Goal: Task Accomplishment & Management: Complete application form

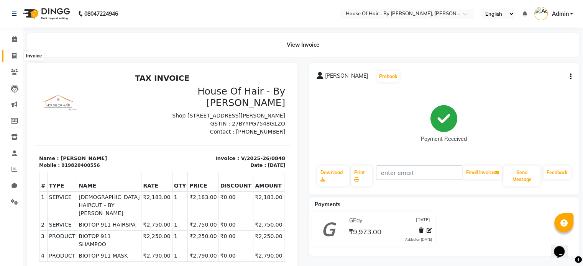
click at [15, 55] on icon at bounding box center [14, 56] width 4 height 6
select select "7865"
select select "service"
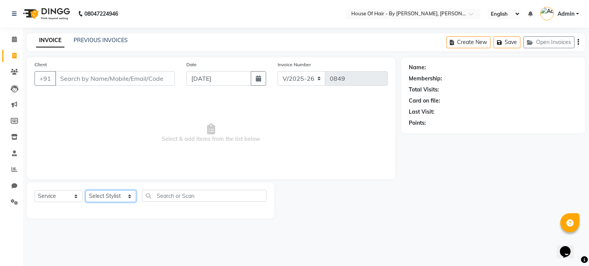
click at [117, 202] on select "Select Stylist [PERSON_NAME] GALA [PERSON_NAME] Gala Wedding [PERSON_NAME] [PER…" at bounding box center [110, 197] width 51 height 12
select select "71585"
click at [85, 191] on select "Select Stylist [PERSON_NAME] GALA [PERSON_NAME] Gala Wedding [PERSON_NAME] [PER…" at bounding box center [110, 197] width 51 height 12
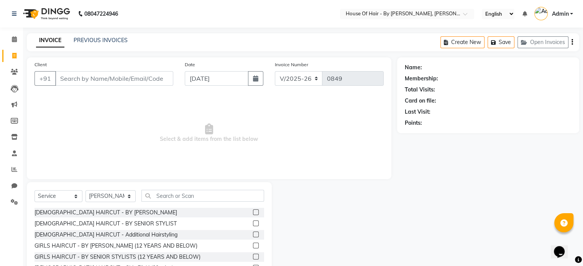
click at [253, 212] on label at bounding box center [256, 213] width 6 height 6
click at [253, 212] on input "checkbox" at bounding box center [255, 212] width 5 height 5
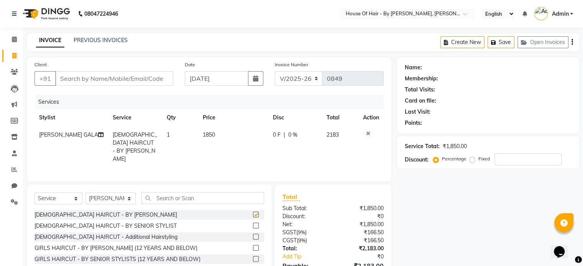
checkbox input "false"
click at [198, 193] on input "text" at bounding box center [202, 198] width 123 height 12
click at [118, 200] on select "Select Stylist [PERSON_NAME] GALA [PERSON_NAME] Gala Wedding [PERSON_NAME] [PER…" at bounding box center [110, 199] width 50 height 12
select select "70376"
click at [85, 193] on select "Select Stylist [PERSON_NAME] GALA [PERSON_NAME] Gala Wedding [PERSON_NAME] [PER…" at bounding box center [110, 199] width 50 height 12
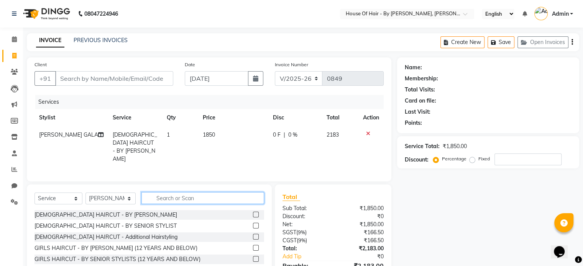
click at [169, 199] on input "text" at bounding box center [202, 198] width 123 height 12
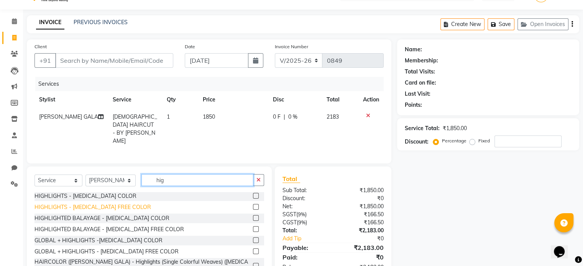
scroll to position [18, 0]
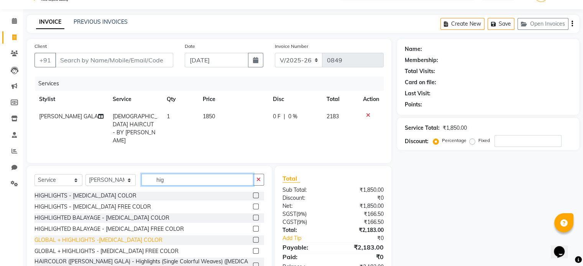
type input "hig"
click at [113, 237] on div "GLOBAL + HIGHLIGHTS -[MEDICAL_DATA] COLOR" at bounding box center [99, 241] width 128 height 8
checkbox input "false"
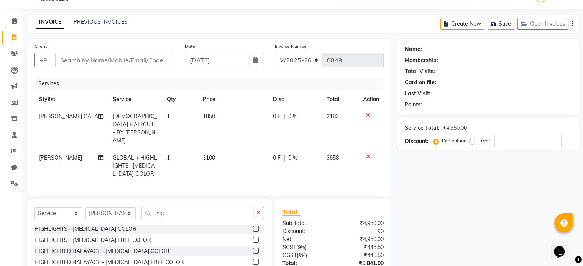
click at [210, 154] on span "3100" at bounding box center [209, 157] width 12 height 7
select select "70376"
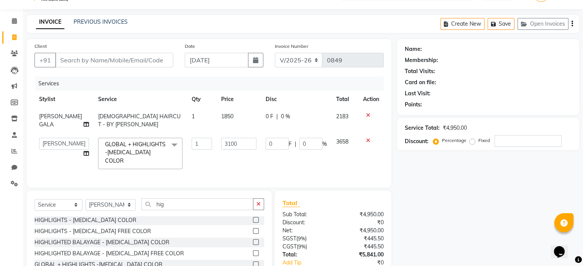
click at [217, 153] on td "3100" at bounding box center [239, 153] width 44 height 41
click at [228, 145] on input "3100" at bounding box center [238, 144] width 35 height 12
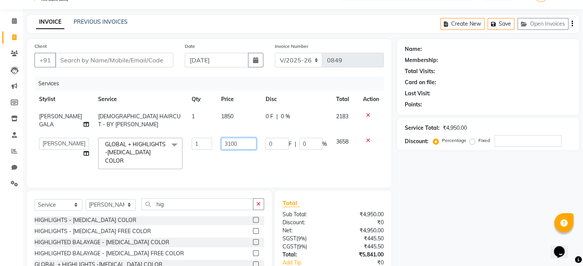
click at [228, 145] on input "3100" at bounding box center [238, 144] width 35 height 12
type input "9250"
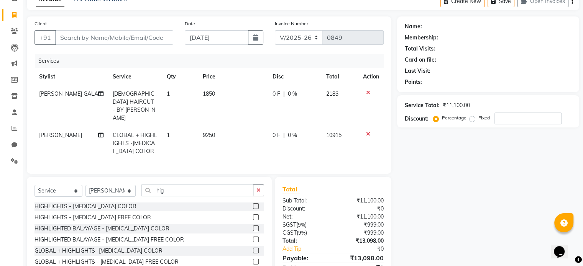
scroll to position [41, 0]
click at [172, 193] on input "hig" at bounding box center [197, 190] width 112 height 12
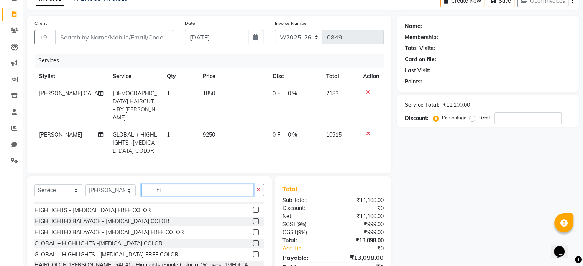
type input "h"
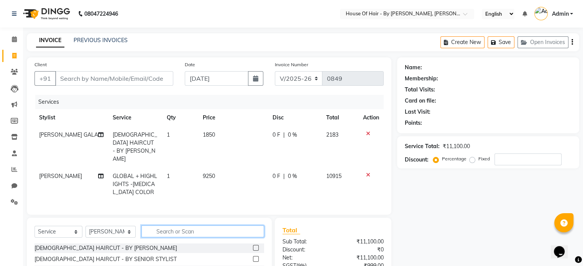
scroll to position [52, 0]
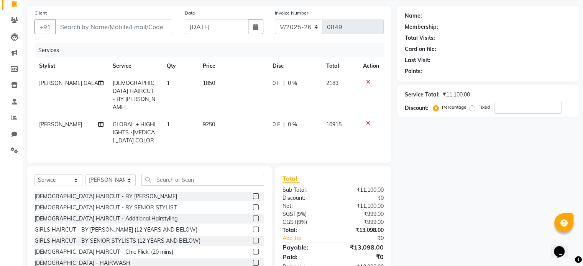
click at [253, 205] on label at bounding box center [256, 208] width 6 height 6
click at [253, 205] on input "checkbox" at bounding box center [255, 207] width 5 height 5
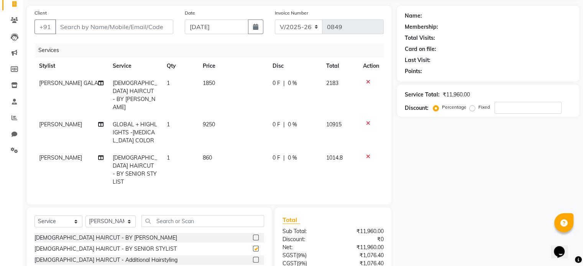
checkbox input "false"
click at [178, 215] on input "text" at bounding box center [202, 221] width 123 height 12
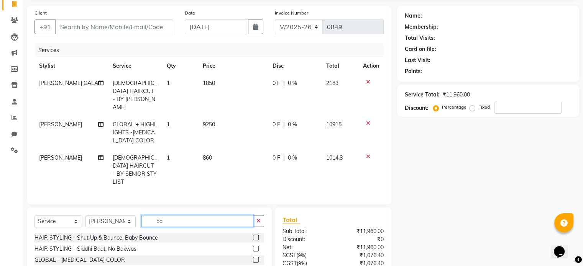
type input "b"
type input "high"
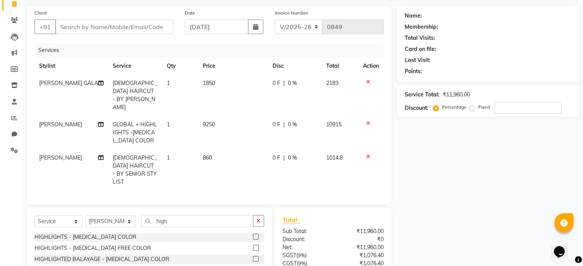
click at [253, 256] on label at bounding box center [256, 259] width 6 height 6
click at [253, 257] on input "checkbox" at bounding box center [255, 259] width 5 height 5
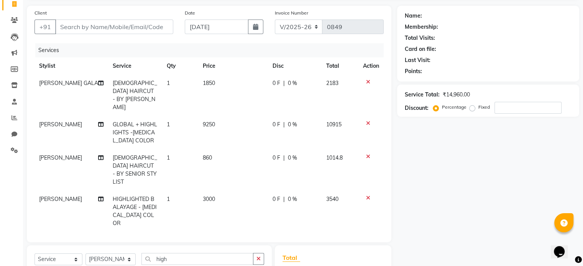
checkbox input "false"
click at [218, 191] on td "3000" at bounding box center [233, 211] width 70 height 41
select select "70376"
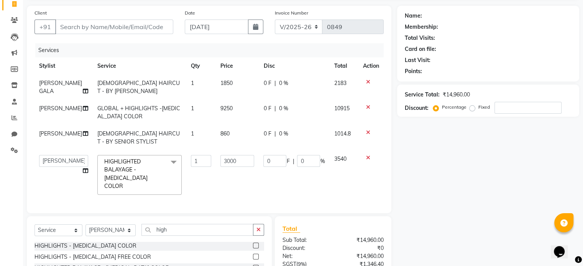
click at [218, 185] on td "3000" at bounding box center [237, 175] width 43 height 49
click at [230, 164] on input "3000" at bounding box center [237, 161] width 34 height 12
click at [228, 164] on input "3000" at bounding box center [237, 161] width 34 height 12
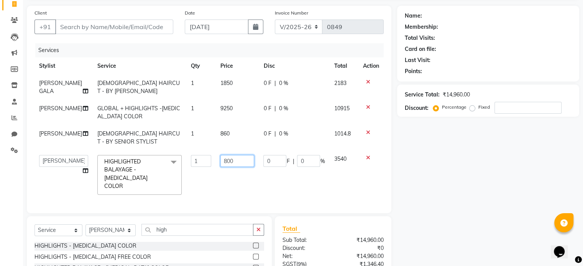
type input "8000"
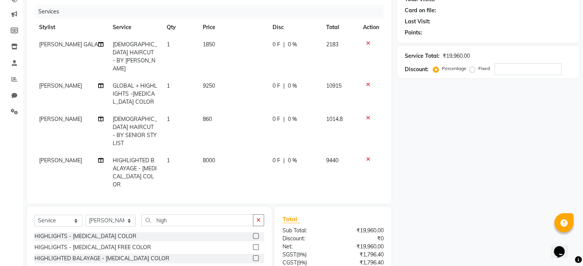
scroll to position [89, 0]
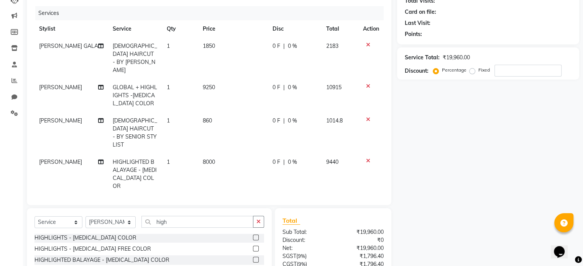
click at [218, 46] on td "1850" at bounding box center [233, 58] width 70 height 41
click at [423, 171] on div "Name: Membership: Total Visits: Card on file: Last Visit: Points: Service Total…" at bounding box center [491, 145] width 188 height 353
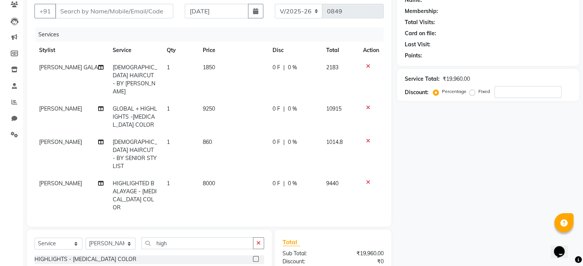
scroll to position [67, 0]
click at [478, 92] on label "Fixed" at bounding box center [484, 91] width 12 height 7
click at [473, 92] on input "Fixed" at bounding box center [473, 91] width 5 height 5
radio input "true"
click at [500, 94] on input "number" at bounding box center [528, 92] width 67 height 12
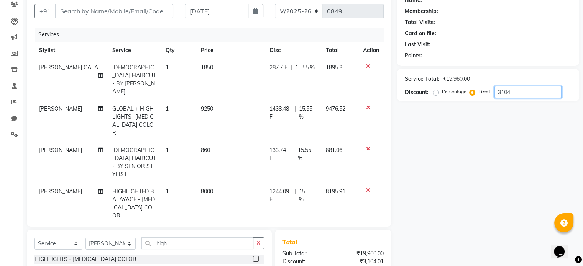
type input "3104"
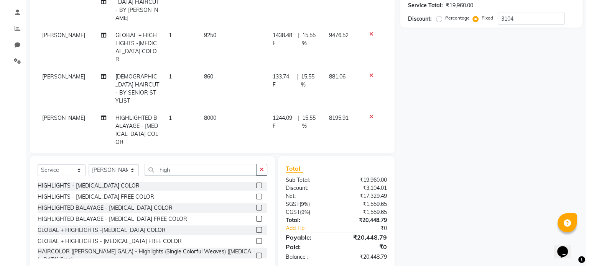
scroll to position [0, 0]
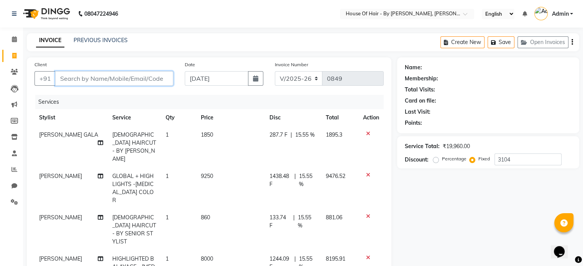
click at [130, 77] on input "Client" at bounding box center [114, 78] width 118 height 15
type input "N"
radio input "true"
type input "0"
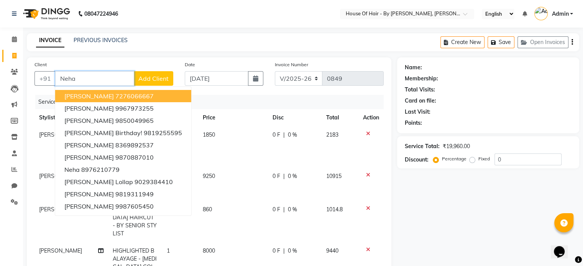
type input "Neha"
click at [161, 79] on span "Add Client" at bounding box center [153, 79] width 30 height 8
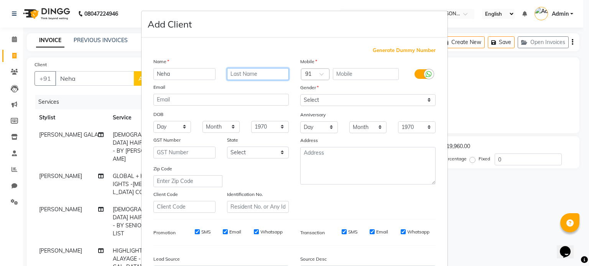
click at [230, 74] on input "text" at bounding box center [258, 74] width 62 height 12
type input "[PERSON_NAME]"
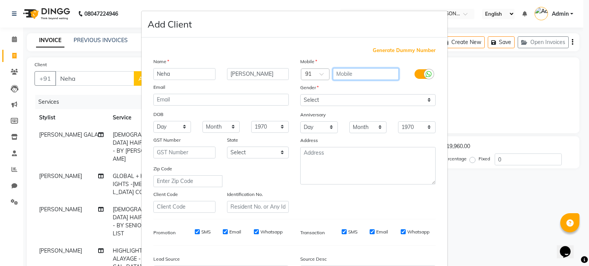
click at [357, 69] on input "text" at bounding box center [366, 74] width 66 height 12
type input "8850190178"
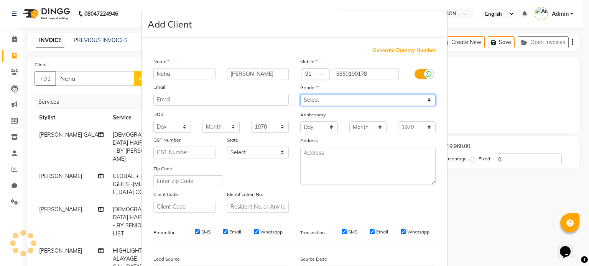
click at [368, 97] on select "Select [DEMOGRAPHIC_DATA] [DEMOGRAPHIC_DATA] Other Prefer Not To Say" at bounding box center [367, 100] width 135 height 12
select select "[DEMOGRAPHIC_DATA]"
click at [300, 95] on select "Select [DEMOGRAPHIC_DATA] [DEMOGRAPHIC_DATA] Other Prefer Not To Say" at bounding box center [367, 100] width 135 height 12
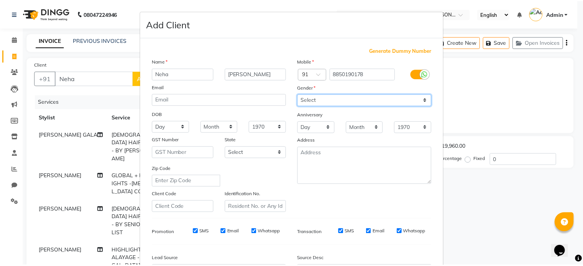
scroll to position [91, 0]
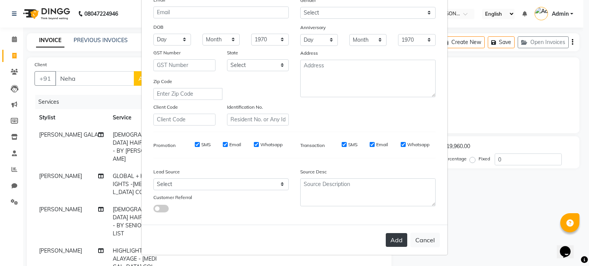
click at [396, 242] on button "Add" at bounding box center [396, 240] width 21 height 14
type input "8850190178"
select select
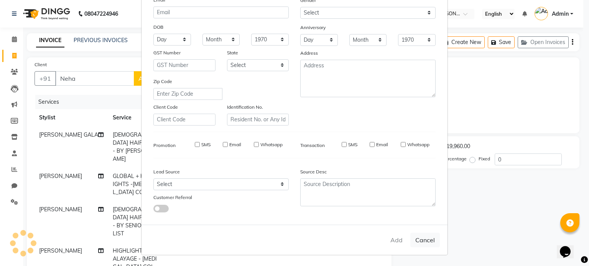
select select
checkbox input "false"
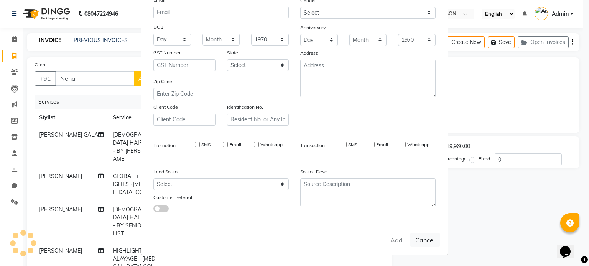
checkbox input "false"
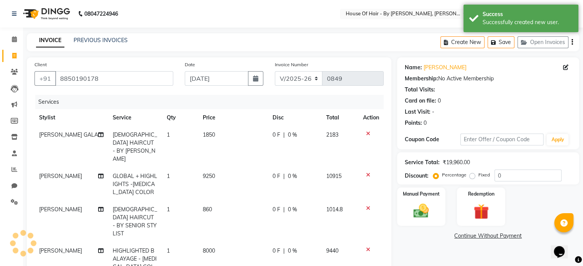
scroll to position [29, 0]
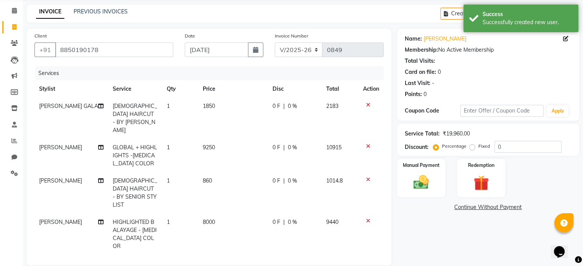
click at [367, 107] on icon at bounding box center [368, 104] width 4 height 5
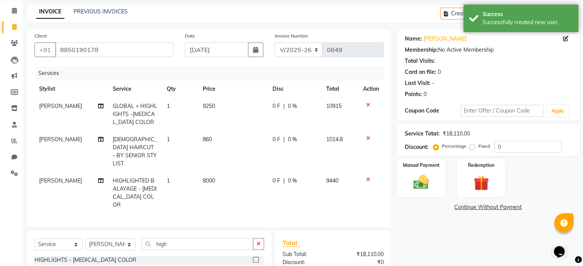
click at [368, 107] on icon at bounding box center [368, 104] width 4 height 5
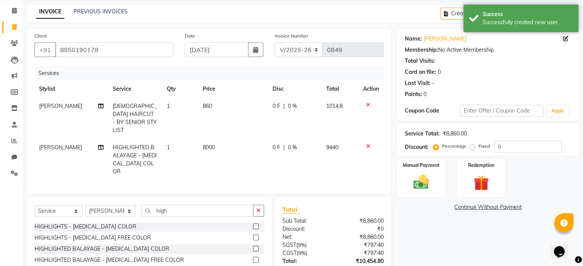
scroll to position [74, 0]
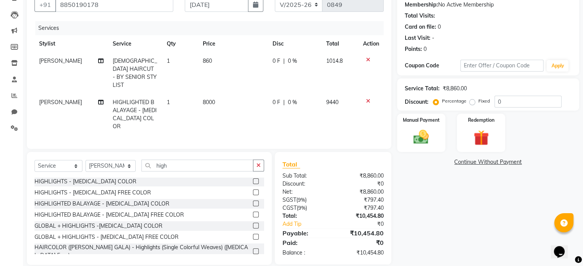
click at [478, 102] on label "Fixed" at bounding box center [484, 101] width 12 height 7
click at [472, 102] on input "Fixed" at bounding box center [473, 101] width 5 height 5
radio input "true"
click at [503, 101] on input "0" at bounding box center [528, 102] width 67 height 12
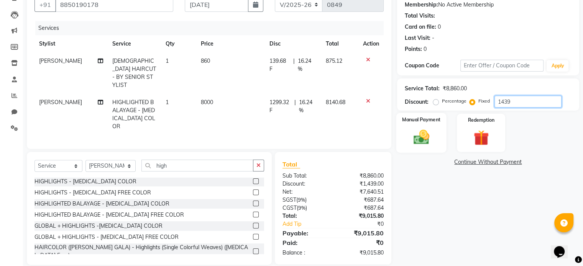
type input "1439"
click at [431, 140] on img at bounding box center [421, 137] width 26 height 18
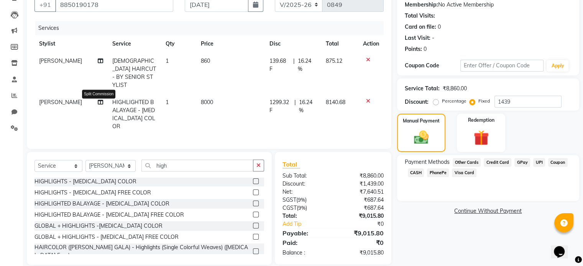
click at [100, 100] on icon at bounding box center [100, 102] width 5 height 5
select select "70376"
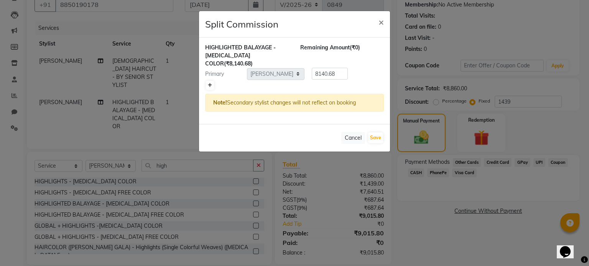
click at [210, 83] on icon at bounding box center [210, 85] width 4 height 5
type input "4070.34"
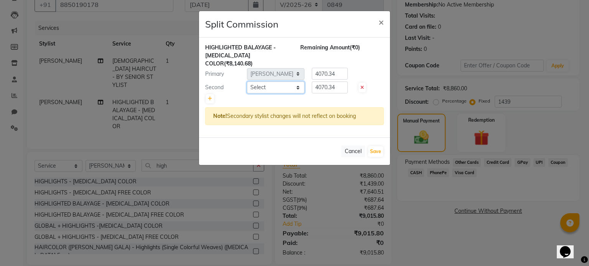
click at [264, 82] on select "Select [PERSON_NAME] GALA [PERSON_NAME] Gala Wedding [PERSON_NAME] [PERSON_NAME…" at bounding box center [276, 88] width 58 height 12
select select "71584"
click at [247, 82] on select "Select [PERSON_NAME] GALA [PERSON_NAME] Gala Wedding [PERSON_NAME] [PERSON_NAME…" at bounding box center [276, 88] width 58 height 12
click at [376, 146] on button "Save" at bounding box center [375, 151] width 15 height 11
select select "Select"
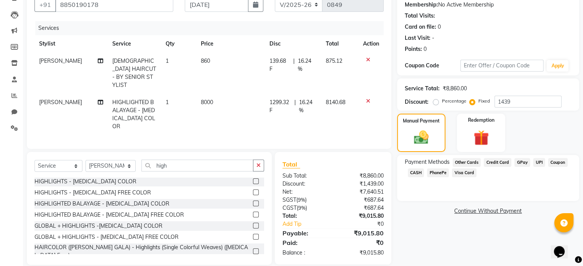
click at [518, 163] on span "GPay" at bounding box center [522, 162] width 16 height 9
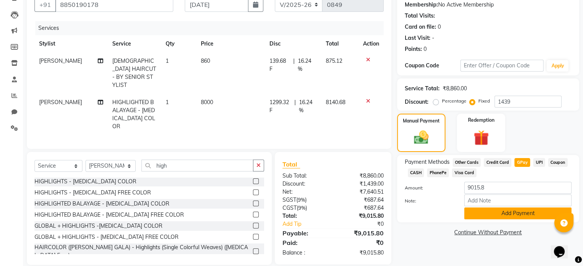
click at [497, 214] on button "Add Payment" at bounding box center [517, 214] width 107 height 12
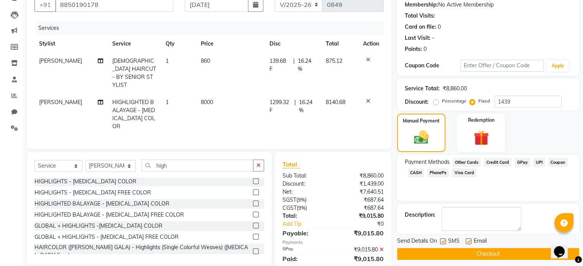
scroll to position [90, 0]
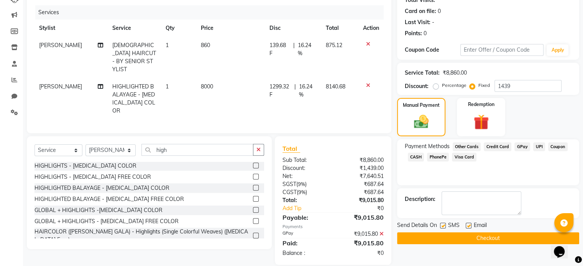
click at [462, 242] on button "Checkout" at bounding box center [488, 239] width 182 height 12
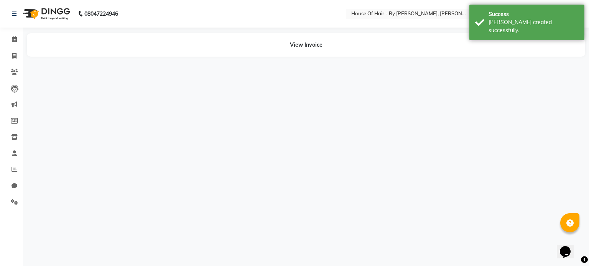
select select "70376"
select select "71584"
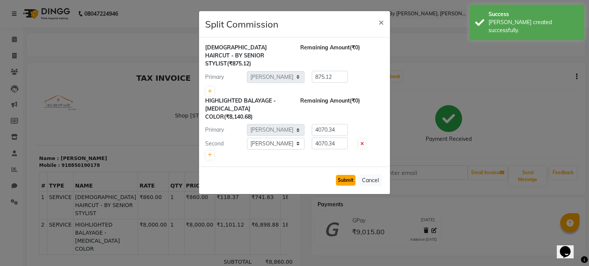
click at [346, 175] on button "Submit" at bounding box center [346, 180] width 20 height 11
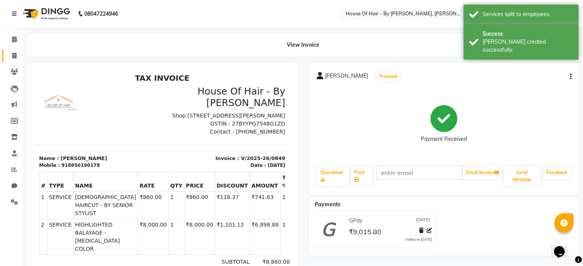
click at [11, 50] on link "Invoice" at bounding box center [11, 56] width 18 height 13
select select "7865"
select select "service"
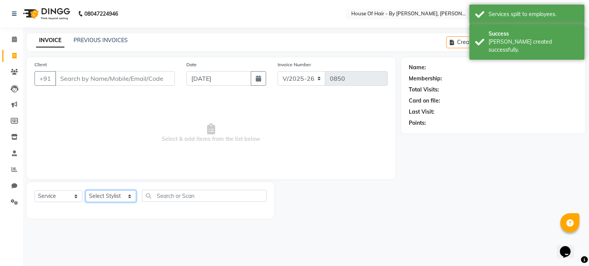
click at [97, 199] on select "Select Stylist [PERSON_NAME] GALA [PERSON_NAME] Gala Wedding [PERSON_NAME] [PER…" at bounding box center [110, 197] width 51 height 12
select select "71585"
click at [85, 191] on select "Select Stylist [PERSON_NAME] GALA [PERSON_NAME] Gala Wedding [PERSON_NAME] [PER…" at bounding box center [110, 197] width 51 height 12
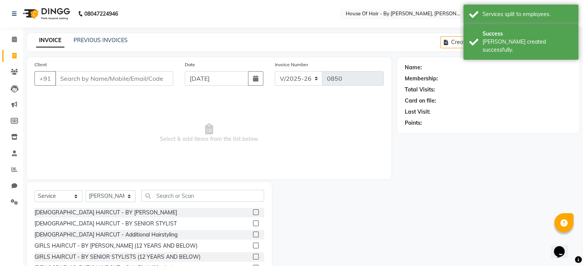
click at [253, 213] on label at bounding box center [256, 213] width 6 height 6
click at [253, 213] on input "checkbox" at bounding box center [255, 212] width 5 height 5
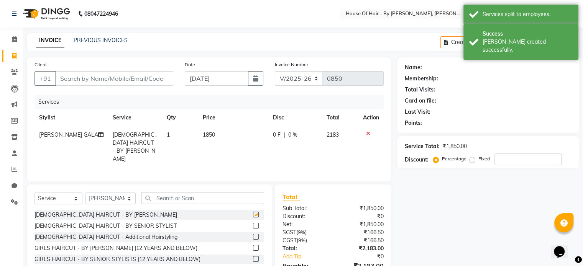
checkbox input "false"
click at [119, 201] on select "Select Stylist [PERSON_NAME] GALA [PERSON_NAME] Gala Wedding [PERSON_NAME] [PER…" at bounding box center [110, 199] width 50 height 12
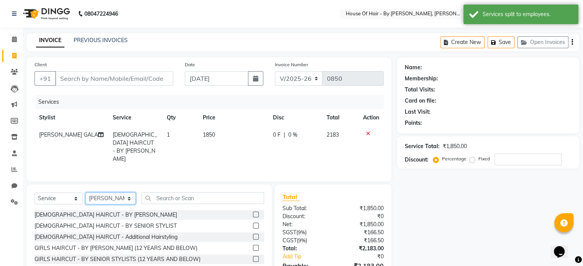
select select "70376"
click at [85, 193] on select "Select Stylist [PERSON_NAME] GALA [PERSON_NAME] Gala Wedding [PERSON_NAME] [PER…" at bounding box center [110, 199] width 50 height 12
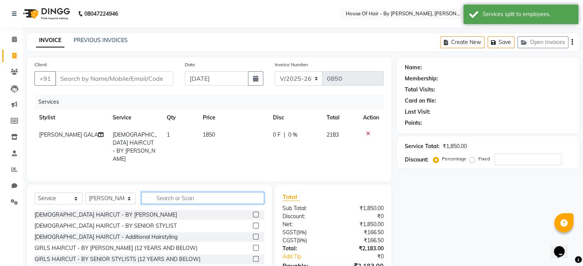
click at [166, 202] on input "text" at bounding box center [202, 198] width 123 height 12
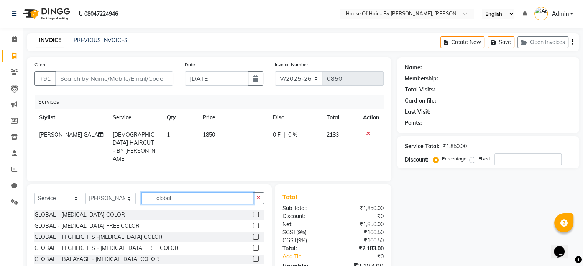
type input "global"
click at [255, 237] on label at bounding box center [256, 237] width 6 height 6
click at [255, 237] on input "checkbox" at bounding box center [255, 237] width 5 height 5
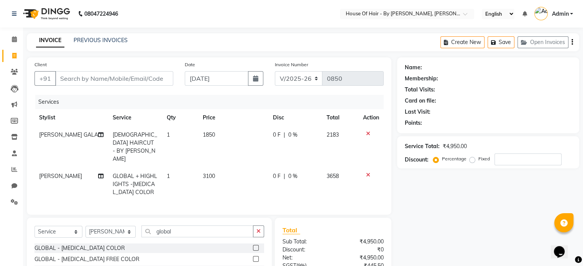
checkbox input "false"
click at [223, 171] on td "3100" at bounding box center [233, 184] width 70 height 33
select select "70376"
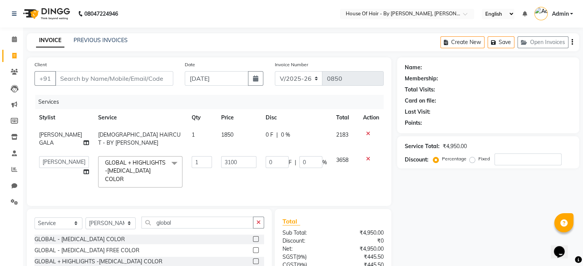
click at [223, 171] on td "3100" at bounding box center [239, 172] width 44 height 41
click at [225, 163] on input "3100" at bounding box center [238, 162] width 35 height 12
type input "9250"
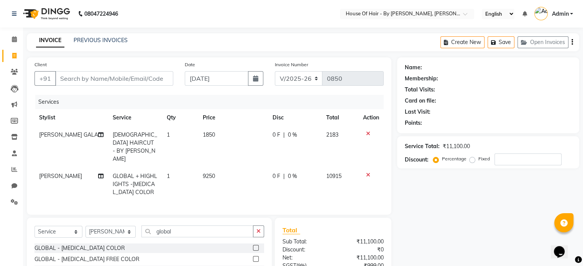
scroll to position [74, 0]
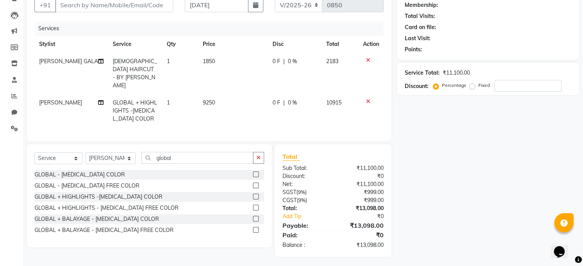
click at [478, 85] on label "Fixed" at bounding box center [484, 85] width 12 height 7
click at [471, 85] on input "Fixed" at bounding box center [473, 85] width 5 height 5
radio input "true"
click at [499, 85] on input "number" at bounding box center [528, 86] width 67 height 12
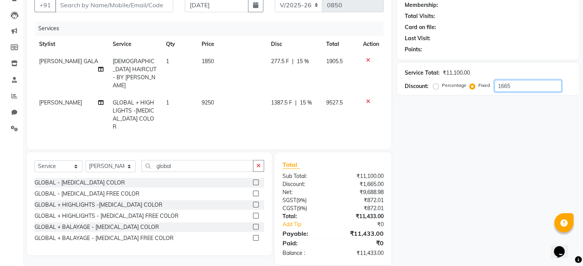
type input "1665"
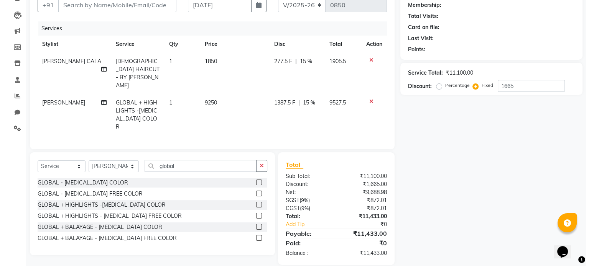
scroll to position [0, 0]
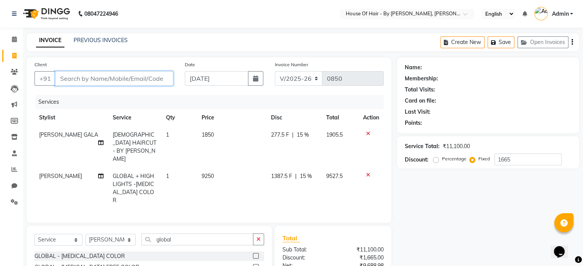
click at [129, 78] on input "Client" at bounding box center [114, 78] width 118 height 15
click at [99, 75] on input "Client" at bounding box center [114, 78] width 118 height 15
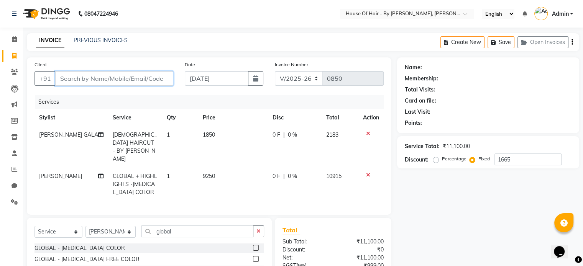
type input "A"
radio input "true"
type input "0"
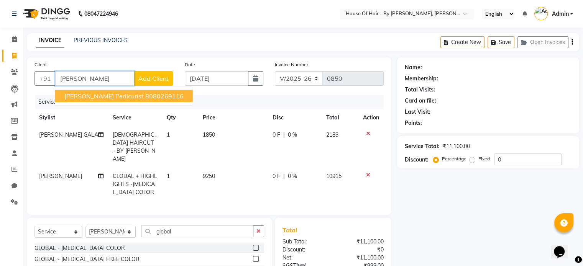
type input "[PERSON_NAME]"
click at [150, 76] on span "Add Client" at bounding box center [153, 79] width 30 height 8
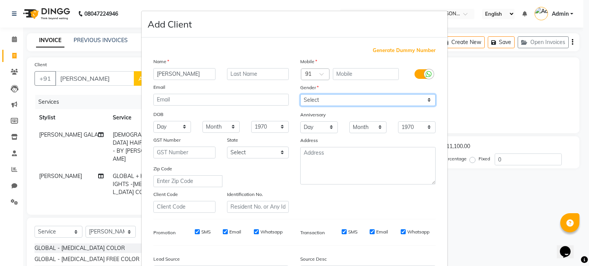
click at [307, 98] on select "Select [DEMOGRAPHIC_DATA] [DEMOGRAPHIC_DATA] Other Prefer Not To Say" at bounding box center [367, 100] width 135 height 12
select select "[DEMOGRAPHIC_DATA]"
click at [300, 95] on select "Select [DEMOGRAPHIC_DATA] [DEMOGRAPHIC_DATA] Other Prefer Not To Say" at bounding box center [367, 100] width 135 height 12
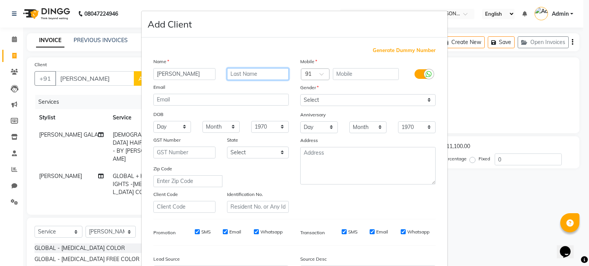
click at [251, 78] on input "text" at bounding box center [258, 74] width 62 height 12
click at [248, 76] on input "text" at bounding box center [258, 74] width 62 height 12
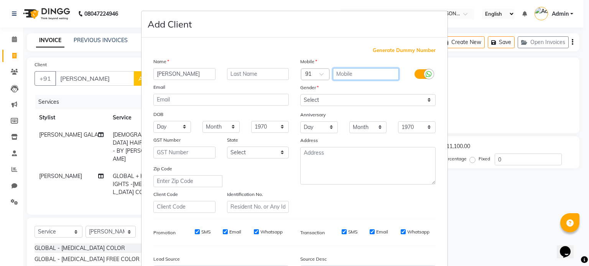
click at [350, 75] on input "text" at bounding box center [366, 74] width 66 height 12
type input "9769367107"
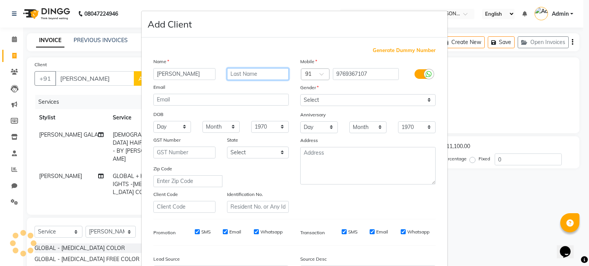
click at [238, 74] on input "text" at bounding box center [258, 74] width 62 height 12
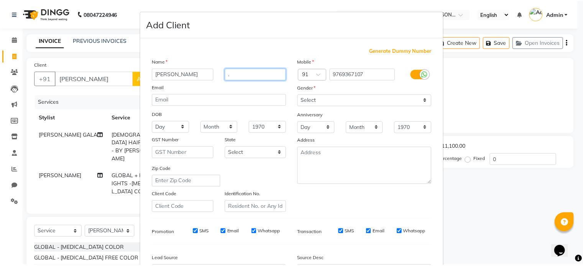
scroll to position [91, 0]
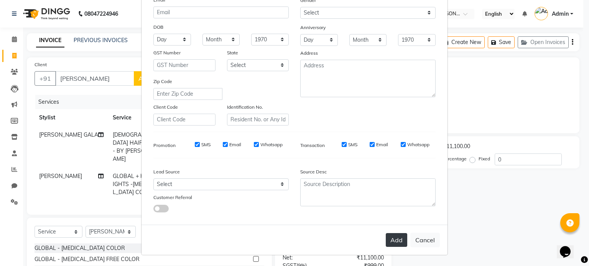
type input "."
click at [399, 245] on button "Add" at bounding box center [396, 240] width 21 height 14
type input "9769367107"
select select
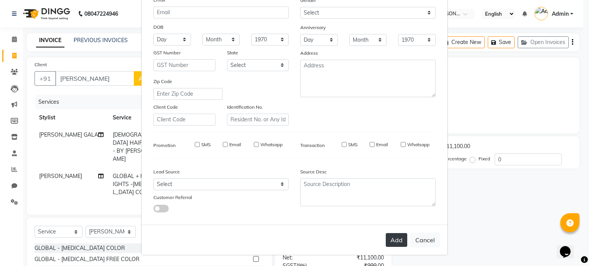
select select
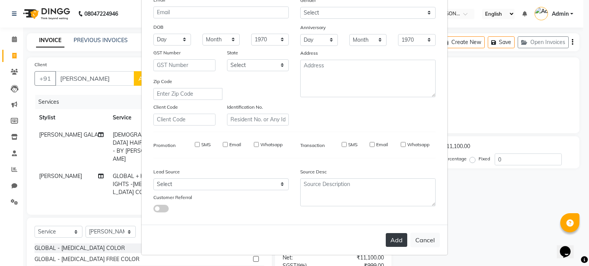
checkbox input "false"
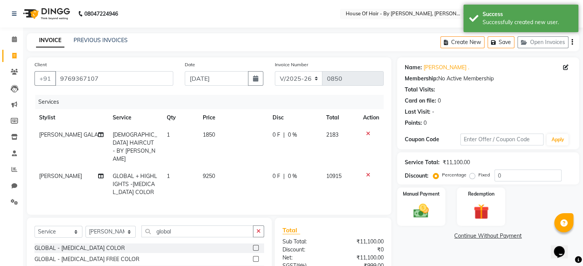
scroll to position [74, 0]
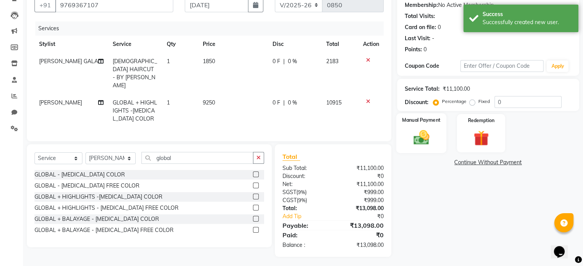
click at [417, 142] on img at bounding box center [421, 138] width 26 height 18
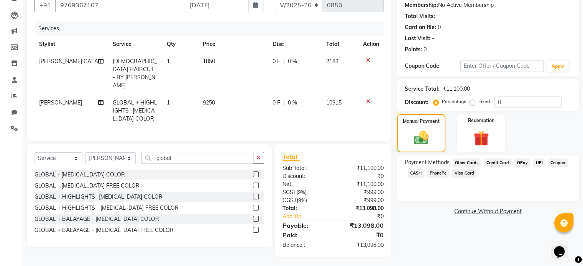
click at [478, 104] on label "Fixed" at bounding box center [484, 101] width 12 height 7
click at [471, 104] on input "Fixed" at bounding box center [473, 101] width 5 height 5
radio input "true"
click at [514, 101] on input "0" at bounding box center [528, 102] width 67 height 12
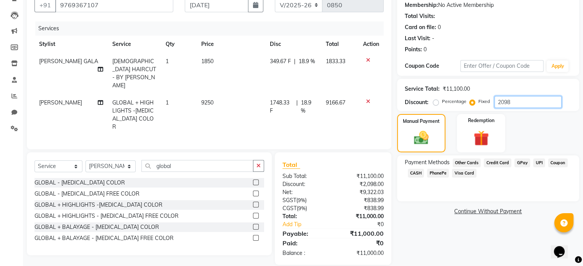
type input "2098"
click at [463, 173] on span "Visa Card" at bounding box center [464, 173] width 25 height 9
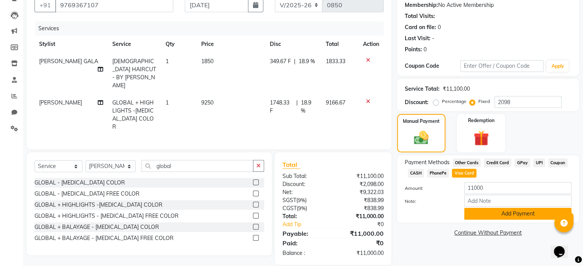
click at [483, 211] on button "Add Payment" at bounding box center [517, 214] width 107 height 12
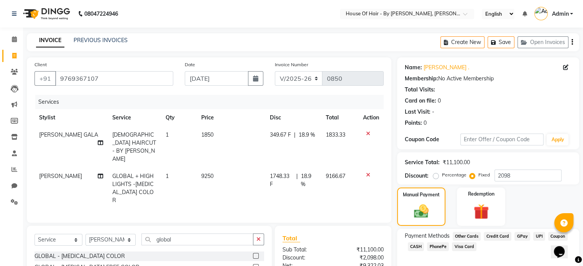
scroll to position [90, 0]
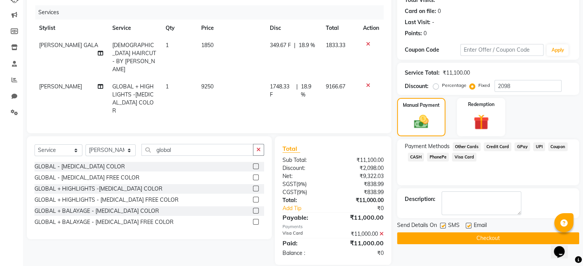
click at [469, 237] on button "Checkout" at bounding box center [488, 239] width 182 height 12
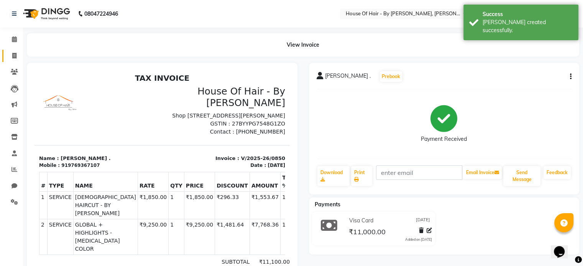
click at [8, 51] on link "Invoice" at bounding box center [11, 56] width 18 height 13
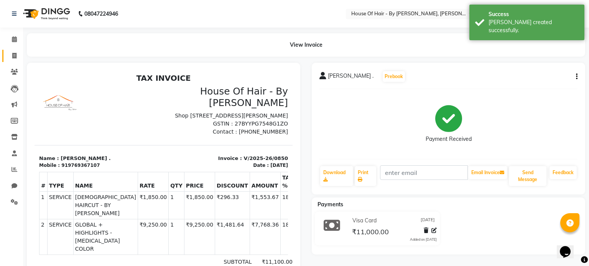
select select "7865"
select select "service"
